Goal: Download file/media

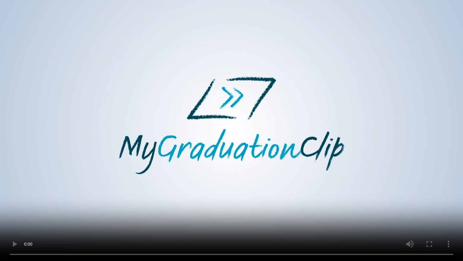
click at [5, 69] on video at bounding box center [231, 130] width 463 height 261
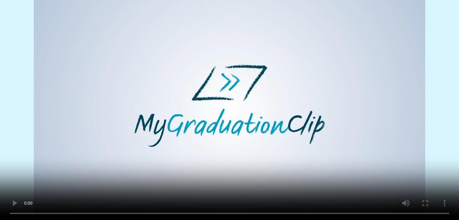
scroll to position [67, 0]
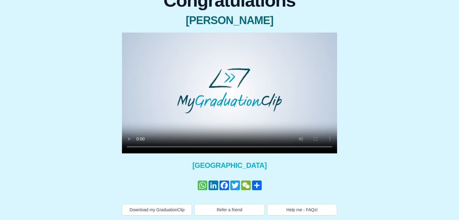
click at [200, 188] on link "WhatsApp" at bounding box center [202, 186] width 11 height 10
click at [410, 101] on div "Congratulations [PERSON_NAME] × Share your GraduationClip now! WhatsApp LinkedI…" at bounding box center [229, 101] width 449 height 229
click at [201, 185] on link "WhatsApp" at bounding box center [202, 186] width 11 height 10
click at [383, 121] on div "Congratulations [PERSON_NAME] × Share your GraduationClip now! WhatsApp LinkedI…" at bounding box center [229, 101] width 449 height 229
click at [175, 209] on button "Download my GraduationClip" at bounding box center [157, 209] width 70 height 11
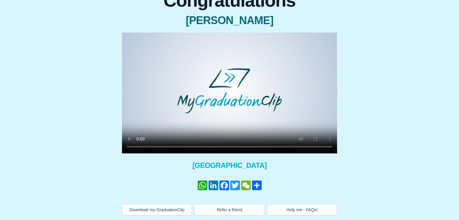
drag, startPoint x: 407, startPoint y: 130, endPoint x: 288, endPoint y: 2, distance: 173.7
click at [407, 130] on div "Congratulations [PERSON_NAME] × Share your GraduationClip now! WhatsApp LinkedI…" at bounding box center [229, 101] width 449 height 229
